Goal: Communication & Community: Share content

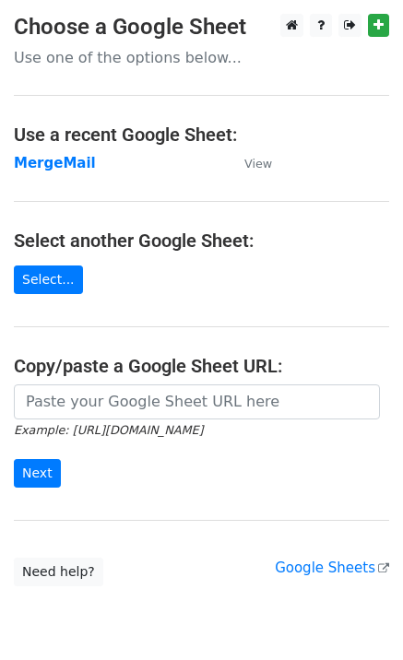
click at [59, 176] on main "Choose a Google Sheet Use one of the options below... Use a recent Google Sheet…" at bounding box center [201, 300] width 403 height 572
click at [64, 170] on strong "MergeMail" at bounding box center [55, 163] width 82 height 17
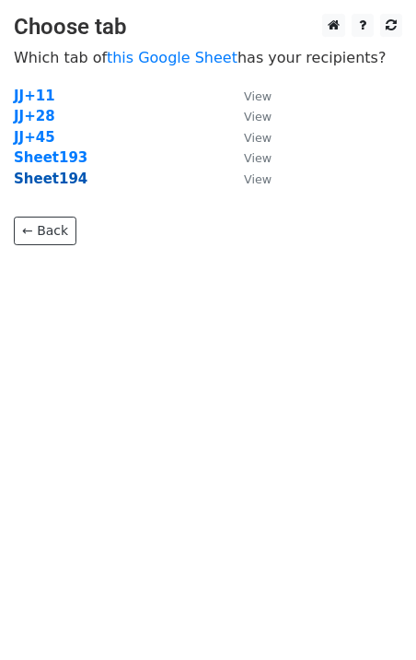
click at [55, 185] on strong "Sheet194" at bounding box center [51, 178] width 74 height 17
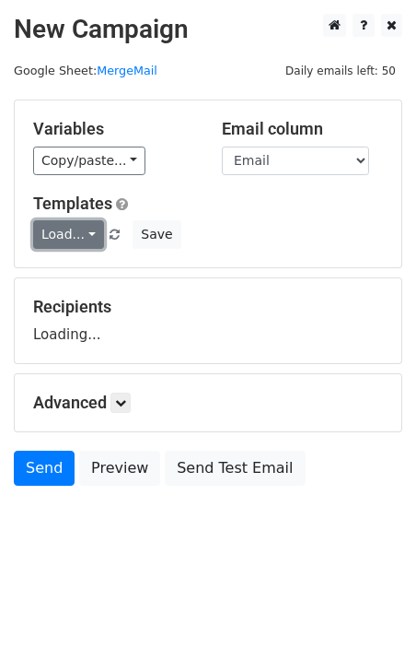
click at [67, 231] on link "Load..." at bounding box center [68, 234] width 71 height 29
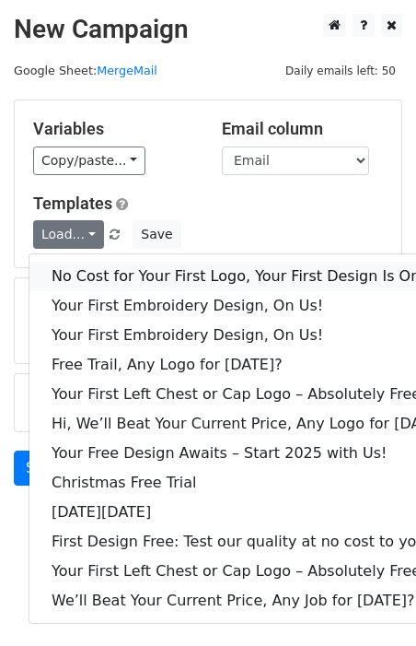
click at [101, 274] on link "No Cost for Your First Logo, Your First Design Is On Us!" at bounding box center [251, 276] width 445 height 29
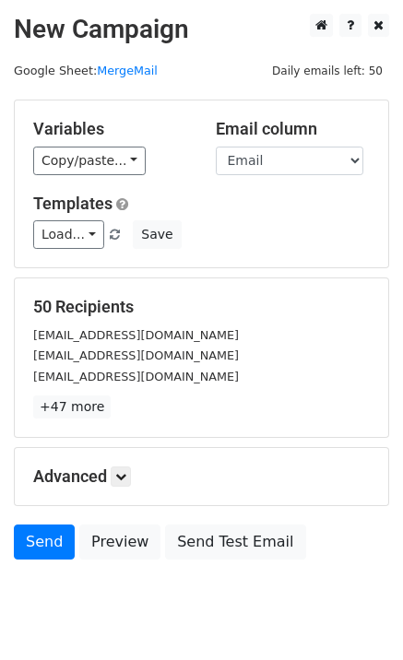
click at [34, 562] on div "Send Preview Send Test Email" at bounding box center [201, 546] width 403 height 44
click at [36, 555] on link "Send" at bounding box center [44, 541] width 61 height 35
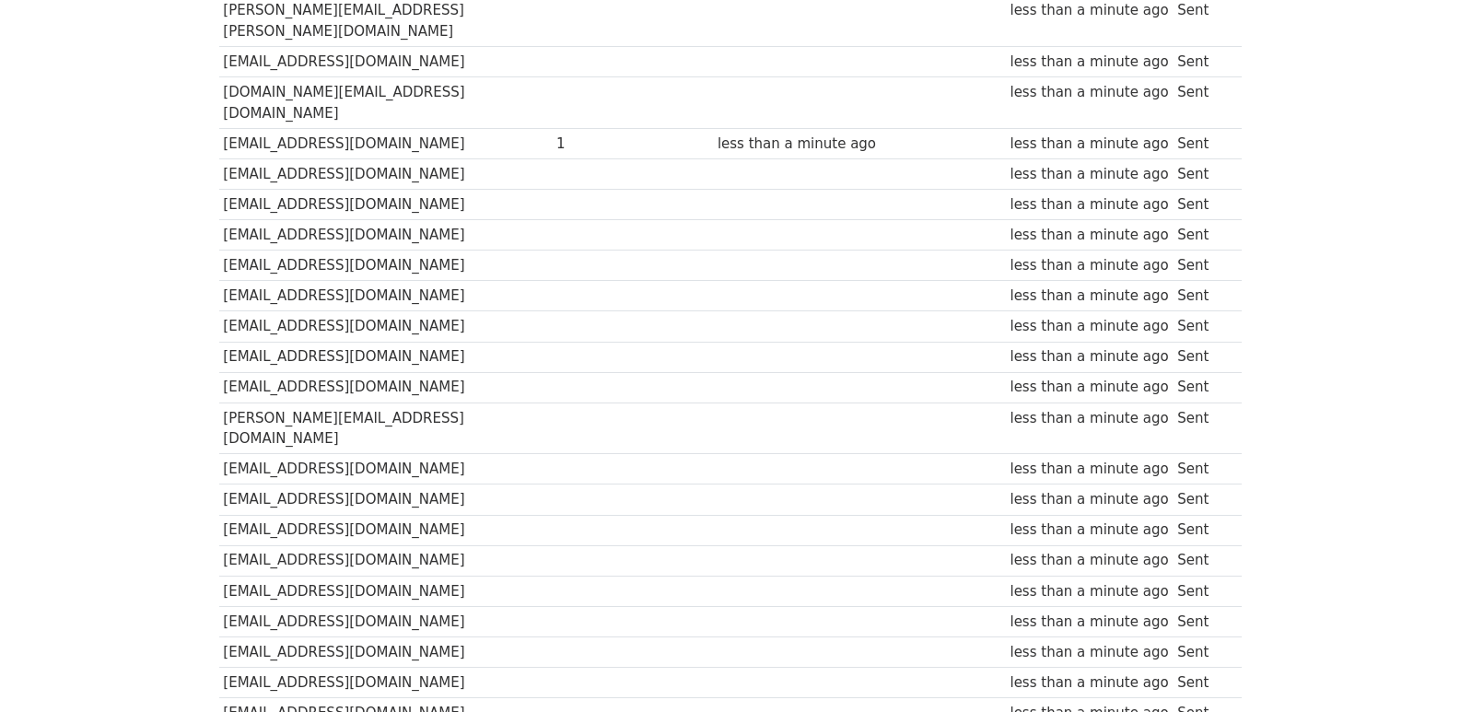
scroll to position [1283, 0]
